Goal: Information Seeking & Learning: Learn about a topic

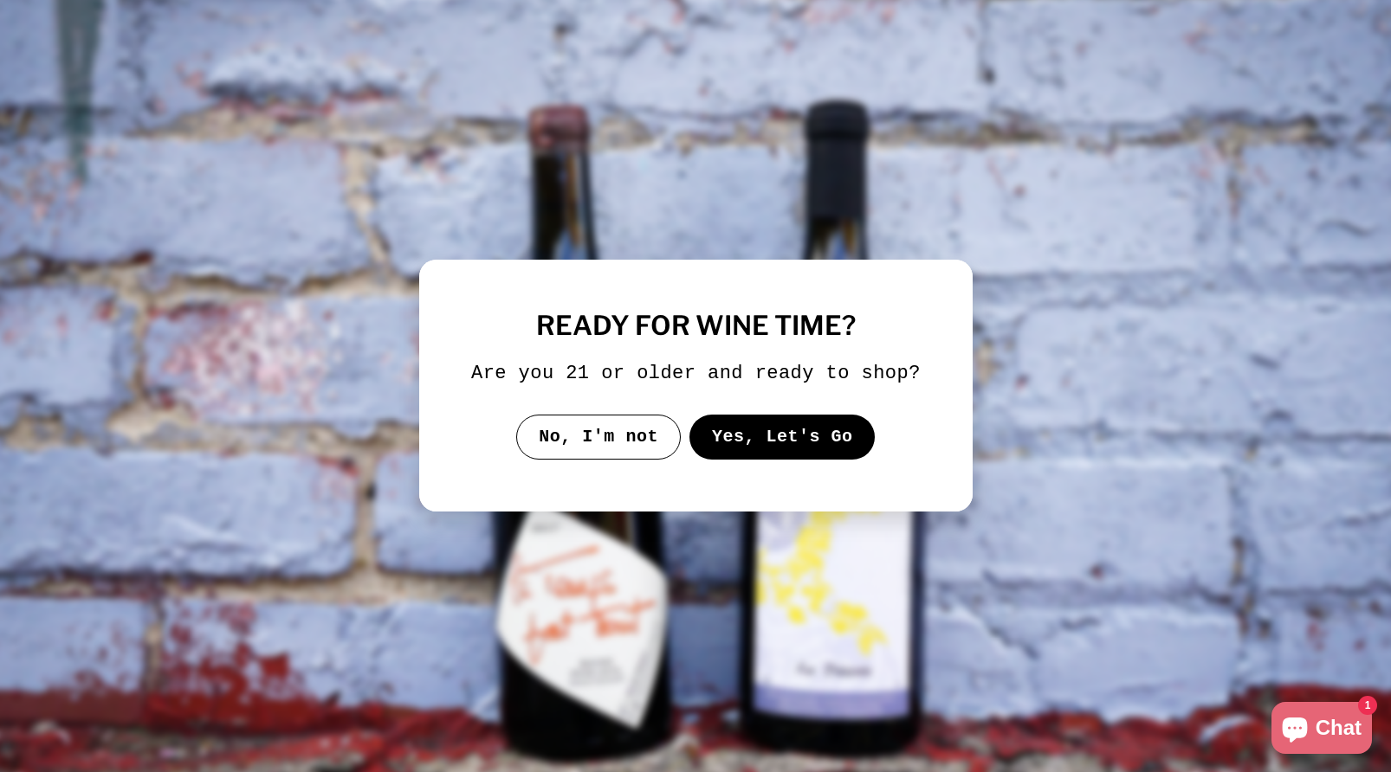
click at [757, 445] on button "Yes, Let's Go" at bounding box center [781, 437] width 186 height 45
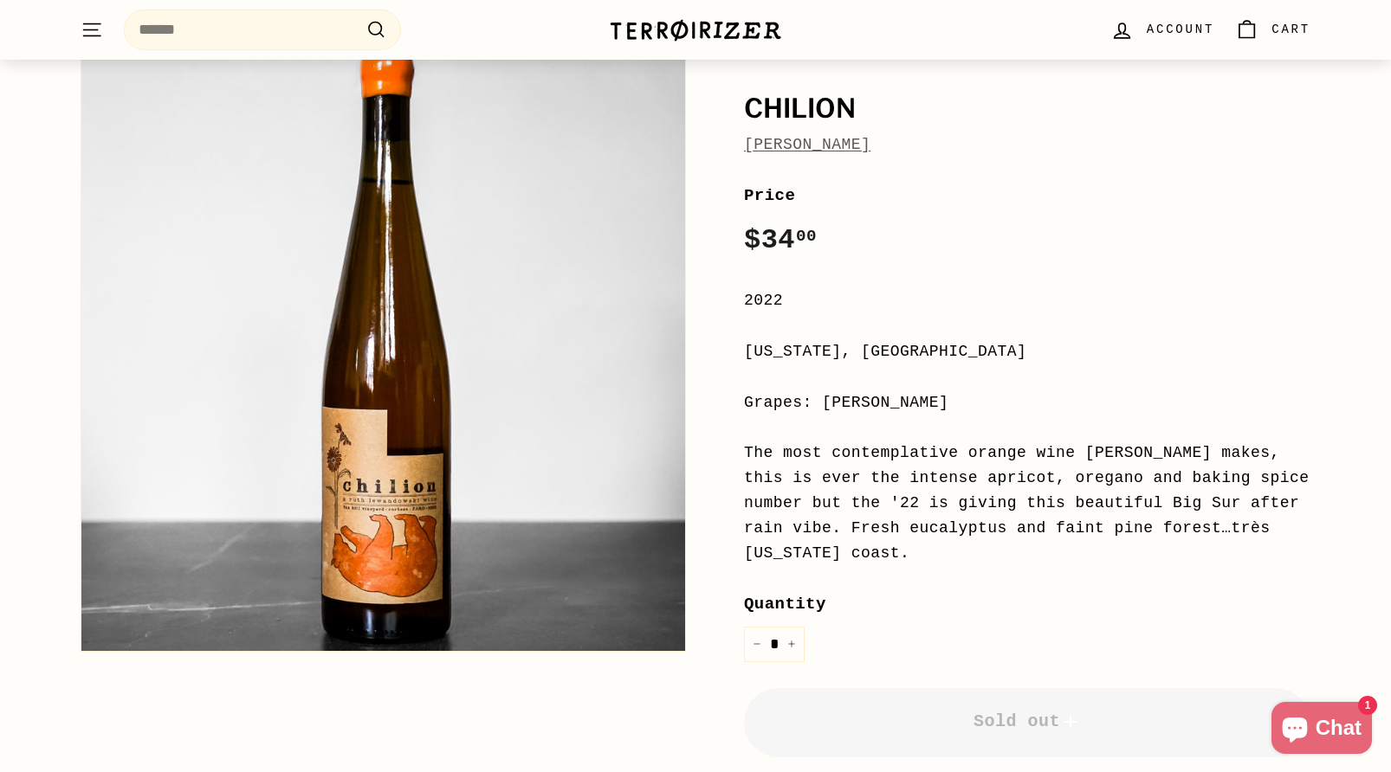
scroll to position [136, 0]
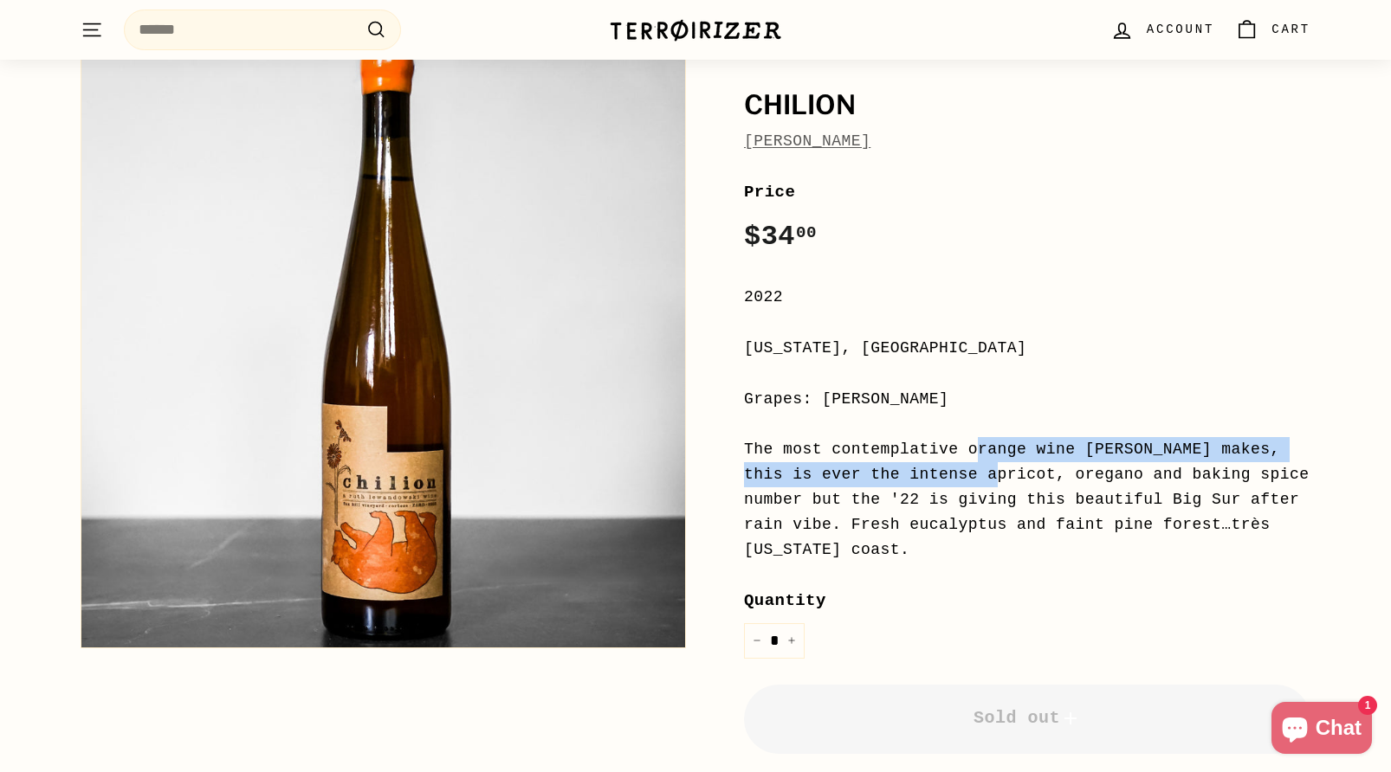
drag, startPoint x: 757, startPoint y: 446, endPoint x: 811, endPoint y: 515, distance: 87.6
click at [809, 511] on div "The most contemplative orange wine [PERSON_NAME] makes, this is ever the intens…" at bounding box center [1027, 499] width 566 height 125
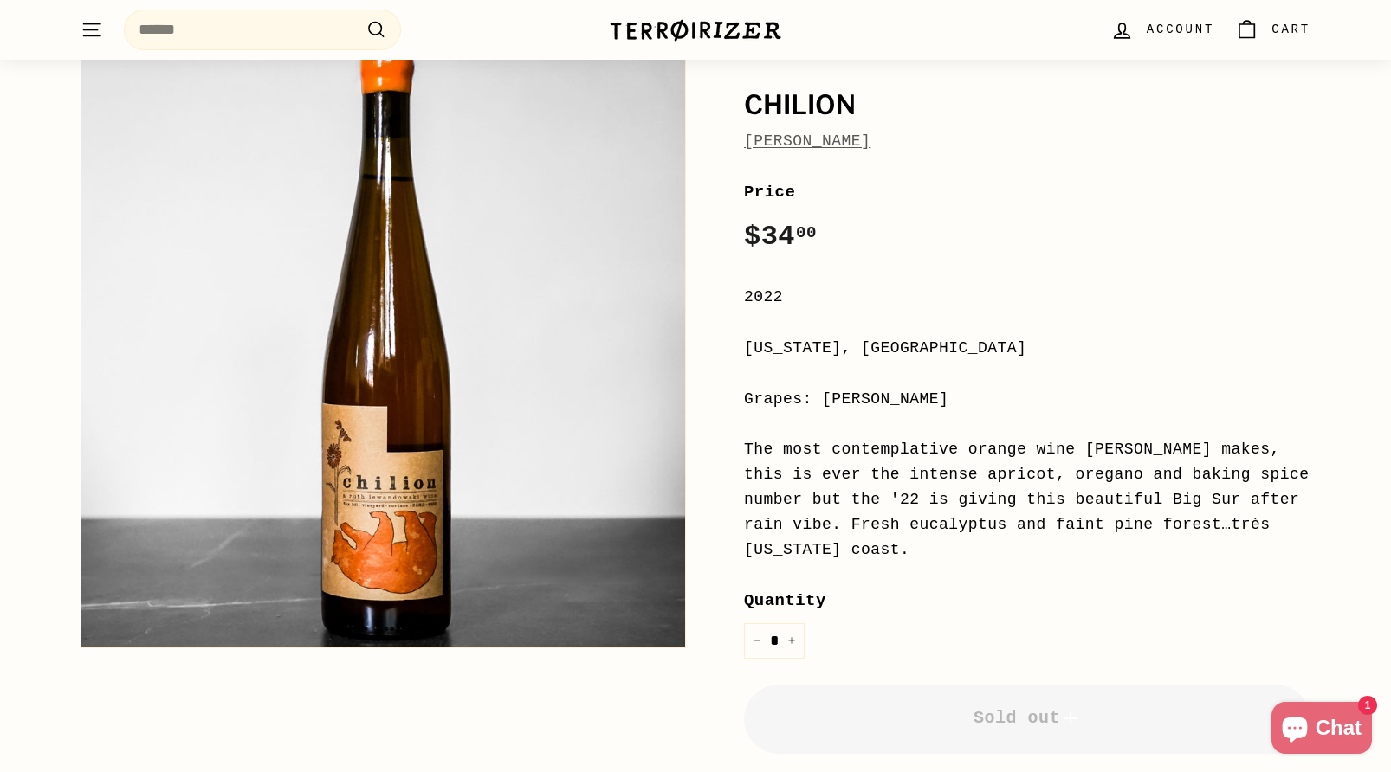
click at [811, 515] on div "The most contemplative orange wine [PERSON_NAME] makes, this is ever the intens…" at bounding box center [1027, 499] width 566 height 125
drag, startPoint x: 801, startPoint y: 507, endPoint x: 862, endPoint y: 557, distance: 78.7
click at [836, 538] on div "The most contemplative orange wine [PERSON_NAME] makes, this is ever the intens…" at bounding box center [1027, 499] width 566 height 125
click at [862, 557] on div "The most contemplative orange wine [PERSON_NAME] makes, this is ever the intens…" at bounding box center [1027, 499] width 566 height 125
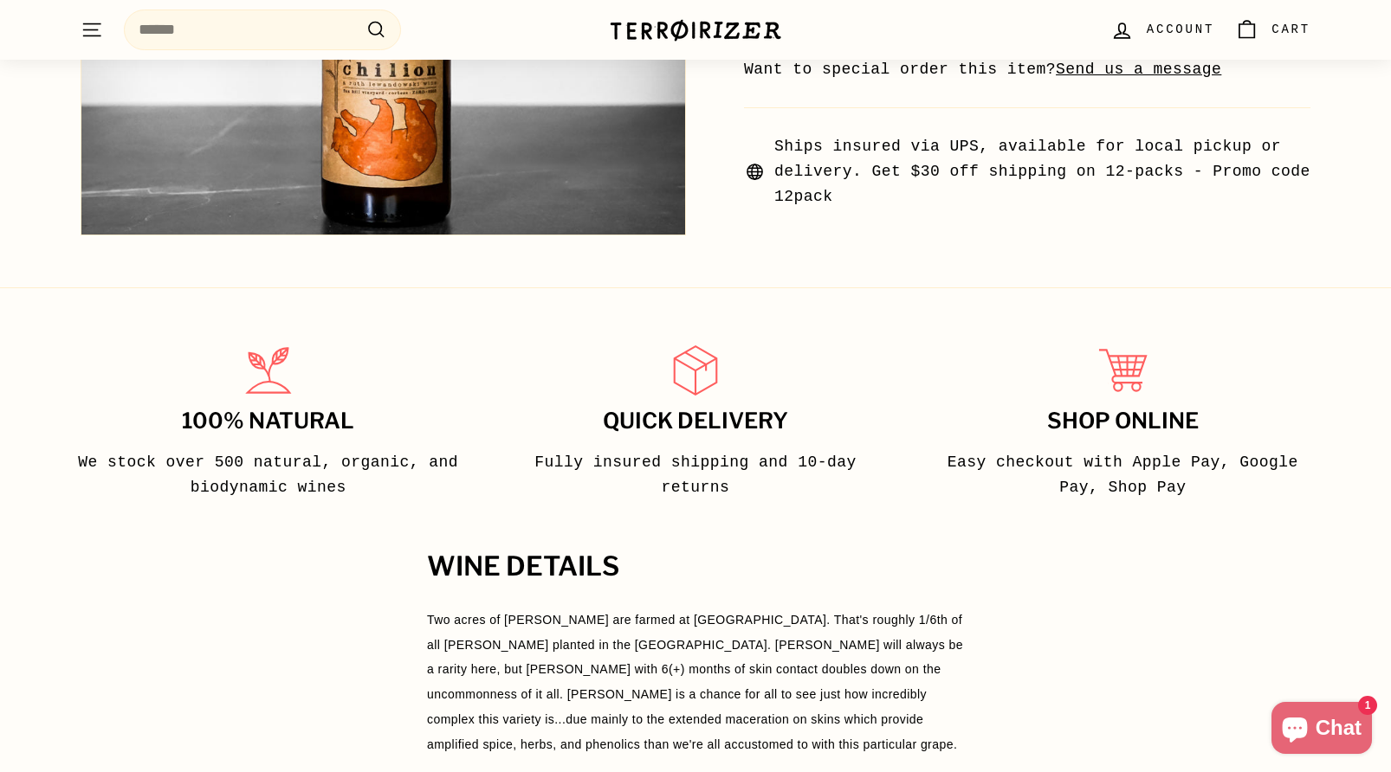
scroll to position [1010, 0]
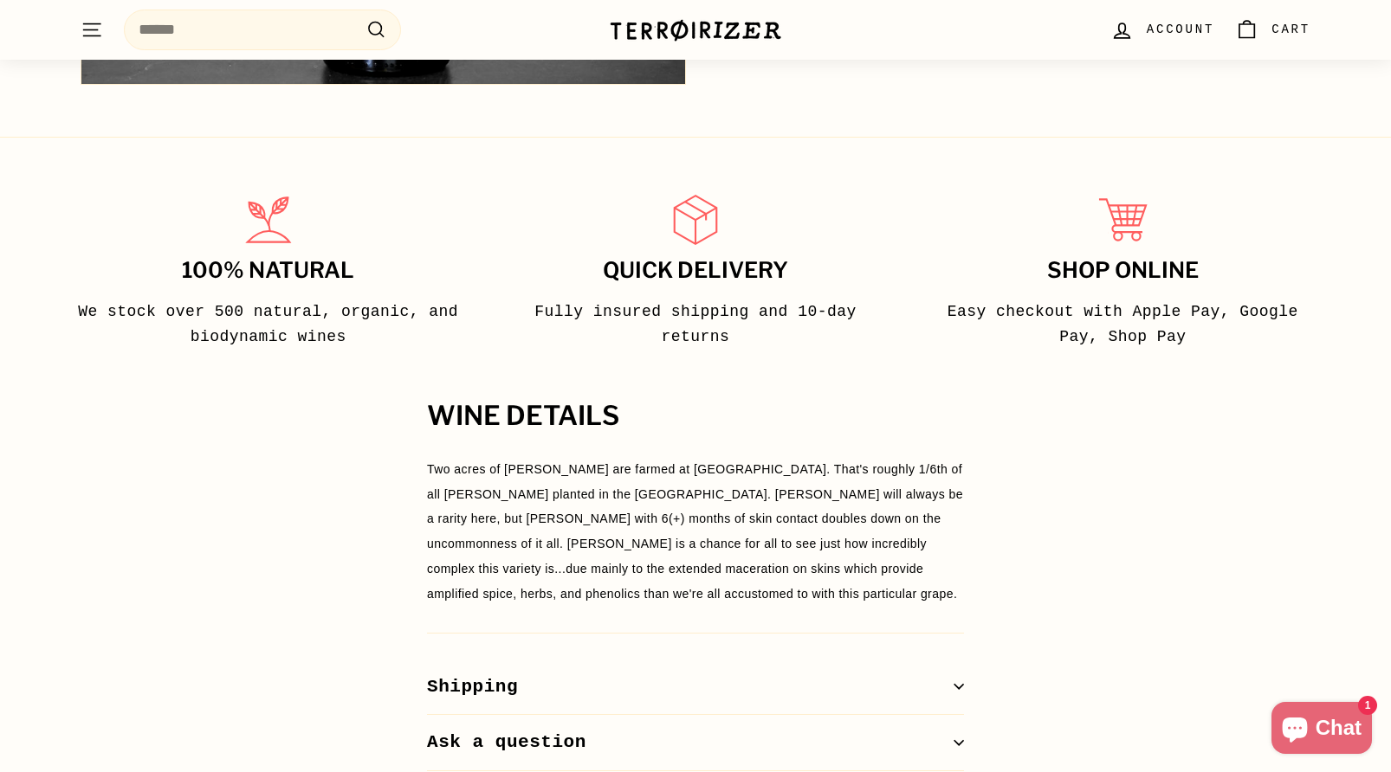
drag, startPoint x: 801, startPoint y: 484, endPoint x: 818, endPoint y: 517, distance: 36.8
click at [818, 517] on div "Two acres of [PERSON_NAME] are farmed at [GEOGRAPHIC_DATA]. That's roughly 1/6t…" at bounding box center [695, 532] width 537 height 150
click at [829, 555] on div "Two acres of [PERSON_NAME] are farmed at [GEOGRAPHIC_DATA]. That's roughly 1/6t…" at bounding box center [695, 532] width 537 height 150
drag, startPoint x: 904, startPoint y: 462, endPoint x: 963, endPoint y: 472, distance: 59.7
click at [963, 472] on div "Two acres of [PERSON_NAME] are farmed at [GEOGRAPHIC_DATA]. That's roughly 1/6t…" at bounding box center [695, 532] width 537 height 150
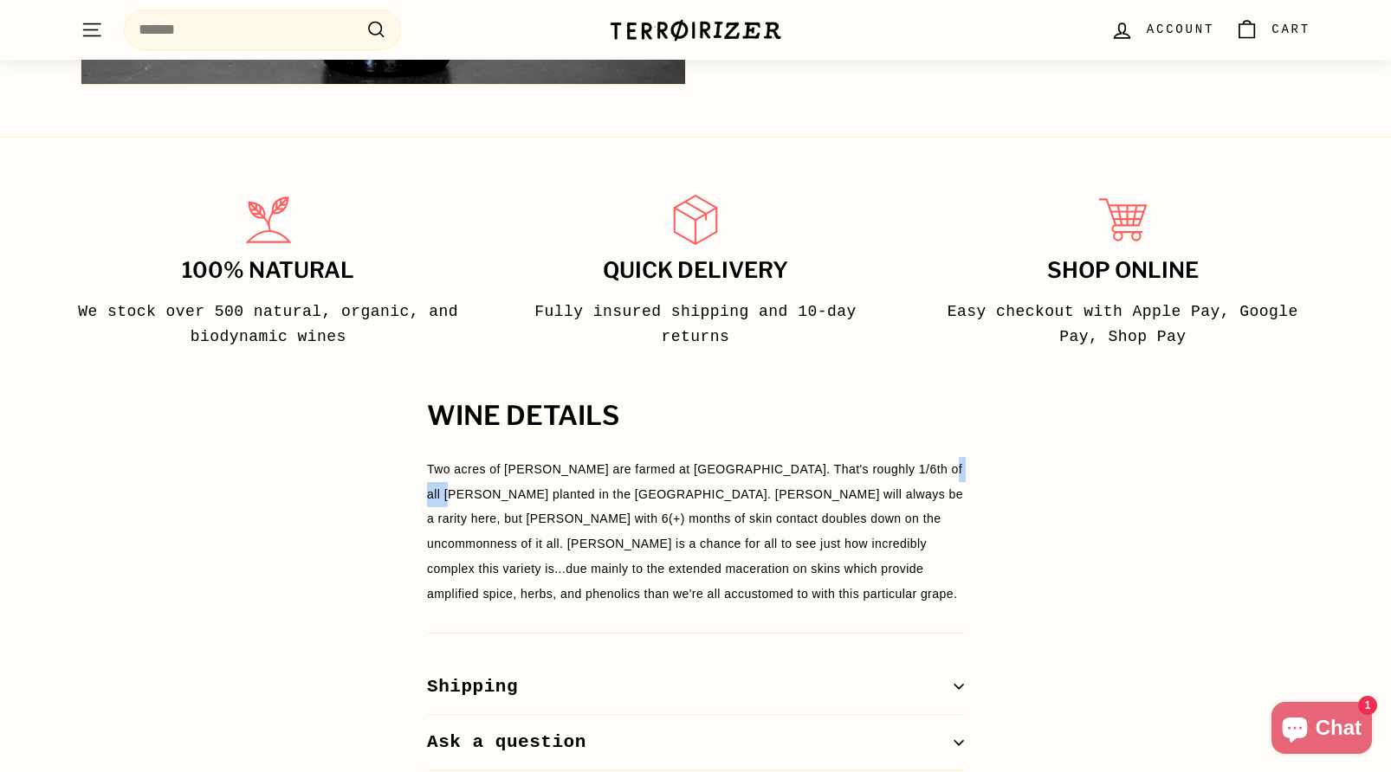
copy span "[PERSON_NAME]"
